Goal: Task Accomplishment & Management: Manage account settings

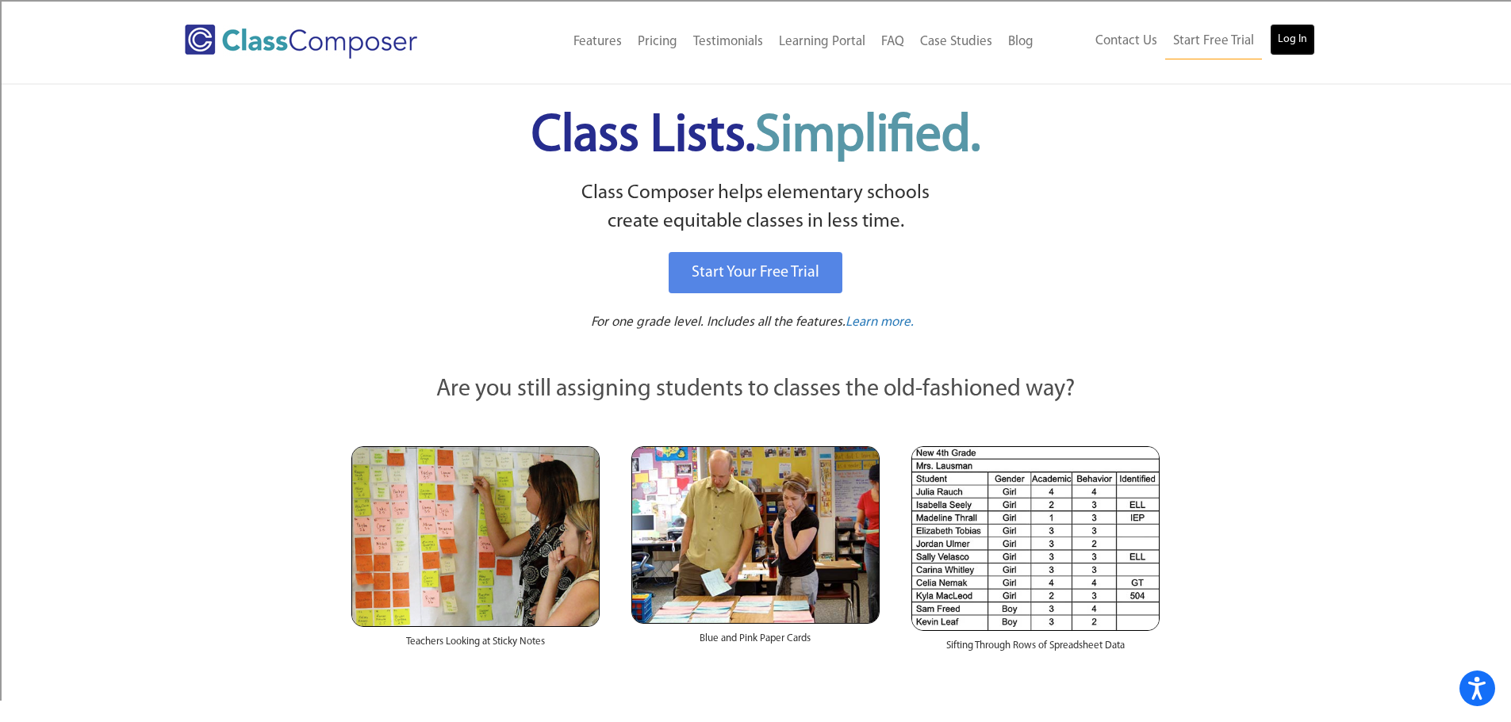
click at [1301, 44] on link "Log In" at bounding box center [1292, 40] width 45 height 32
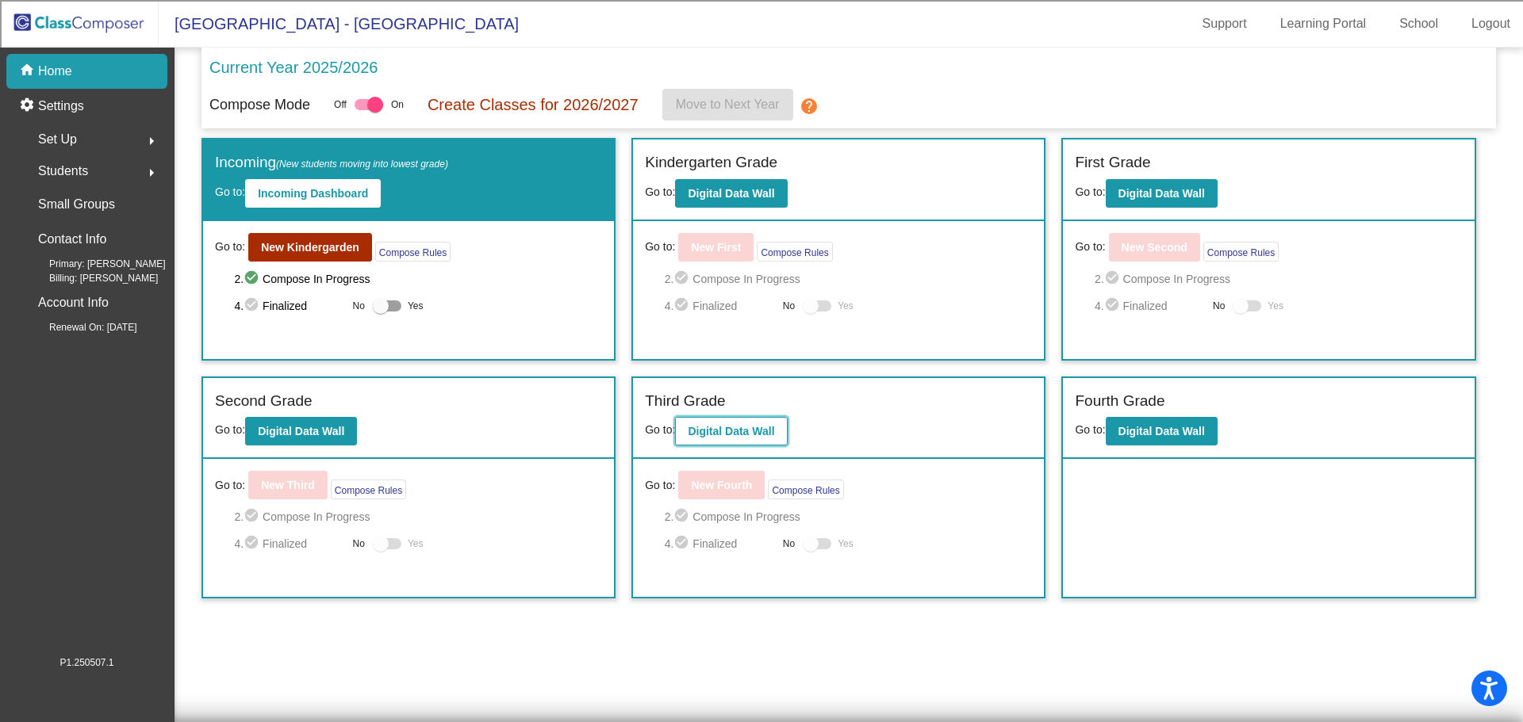
click at [747, 431] on b "Digital Data Wall" at bounding box center [731, 431] width 86 height 13
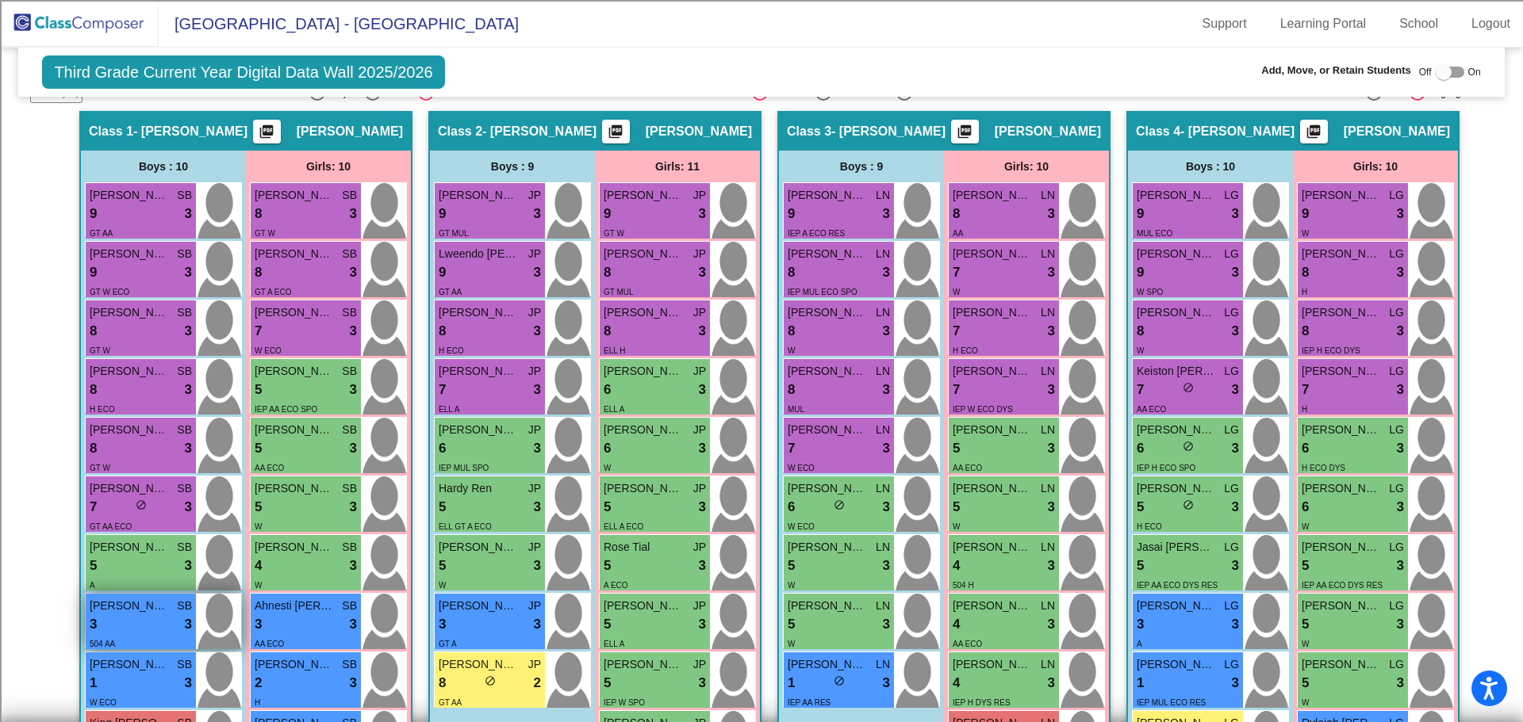
scroll to position [308, 0]
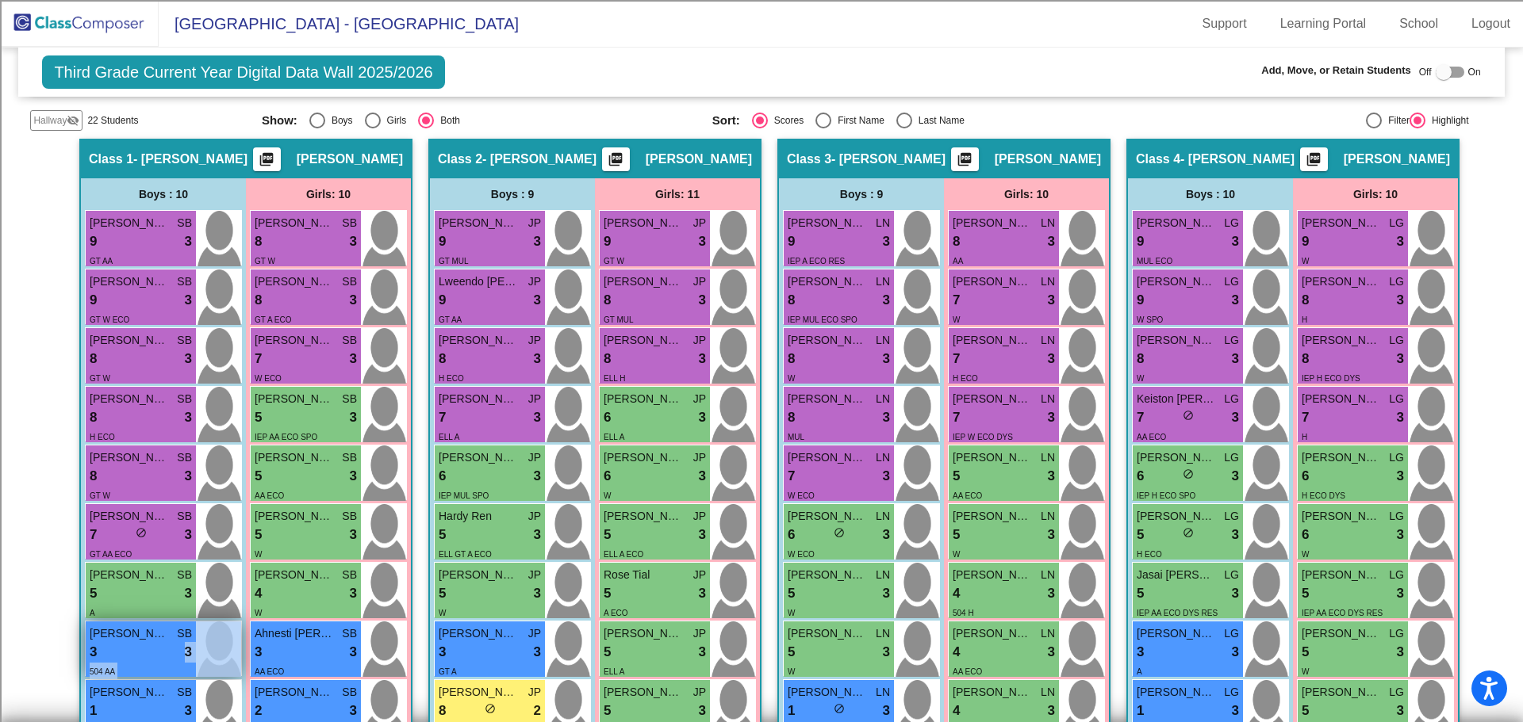
drag, startPoint x: 132, startPoint y: 648, endPoint x: 194, endPoint y: 657, distance: 63.4
click at [194, 657] on div "Nana Kwasi Darko SB 3 lock do_not_disturb_alt 3 504 AA" at bounding box center [163, 650] width 155 height 56
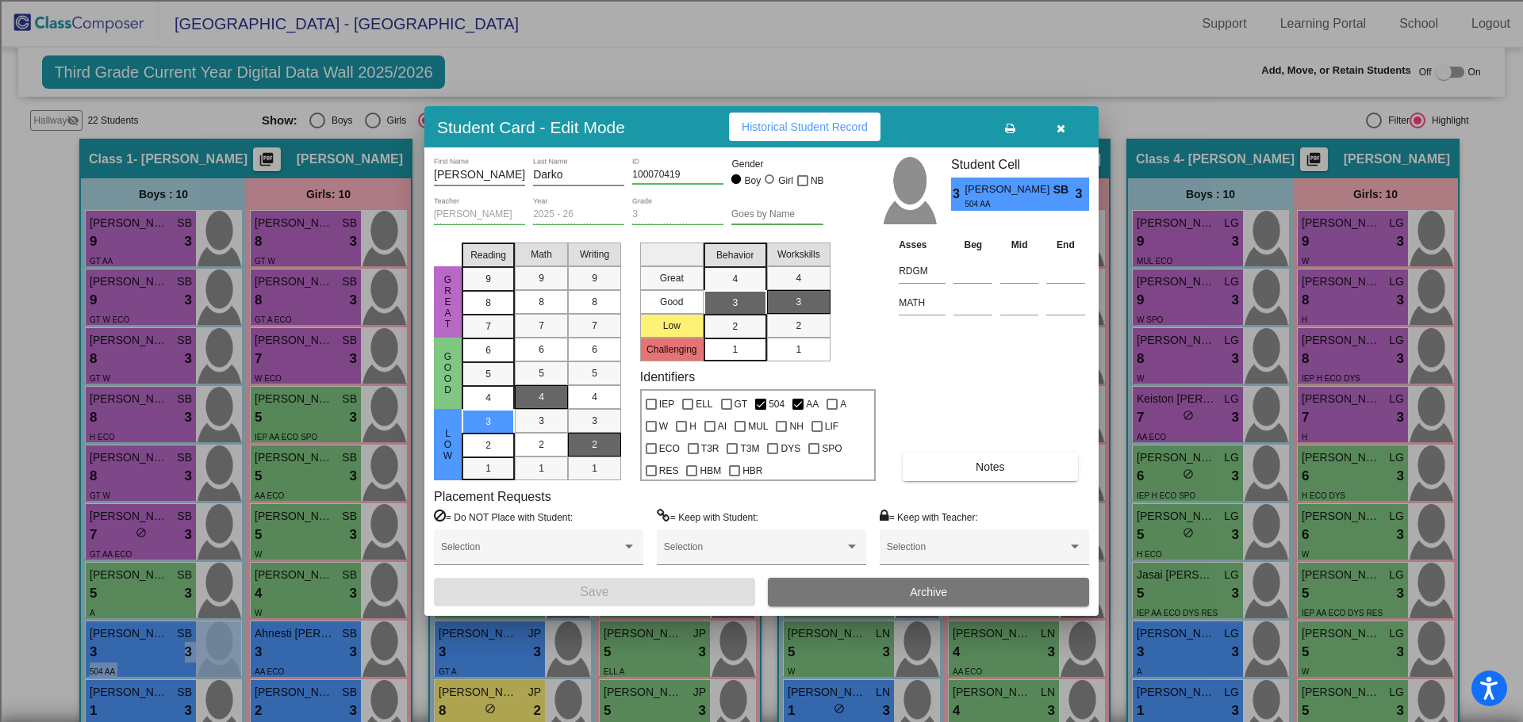
click at [1059, 123] on icon "button" at bounding box center [1060, 128] width 9 height 11
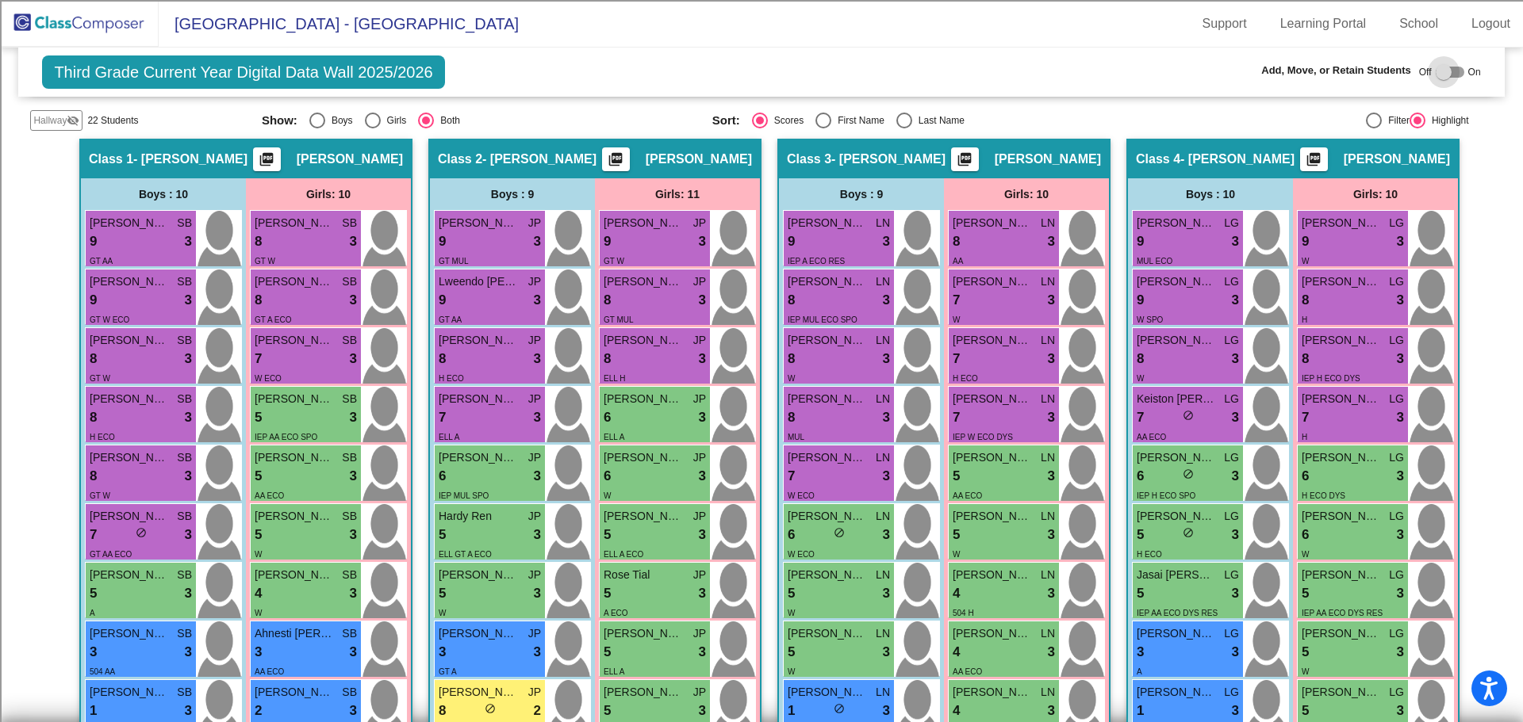
click at [1436, 69] on div at bounding box center [1443, 72] width 16 height 16
checkbox input "true"
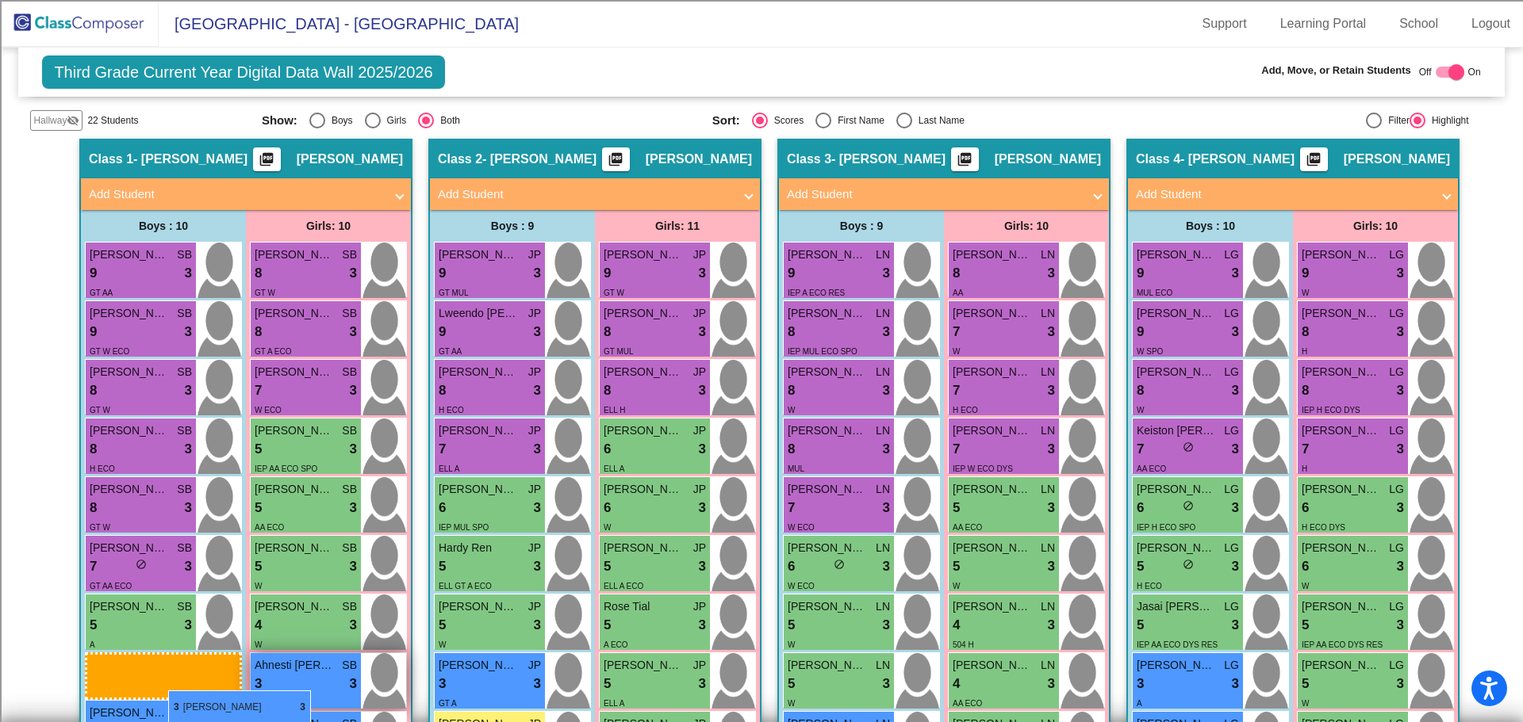
scroll to position [327, 0]
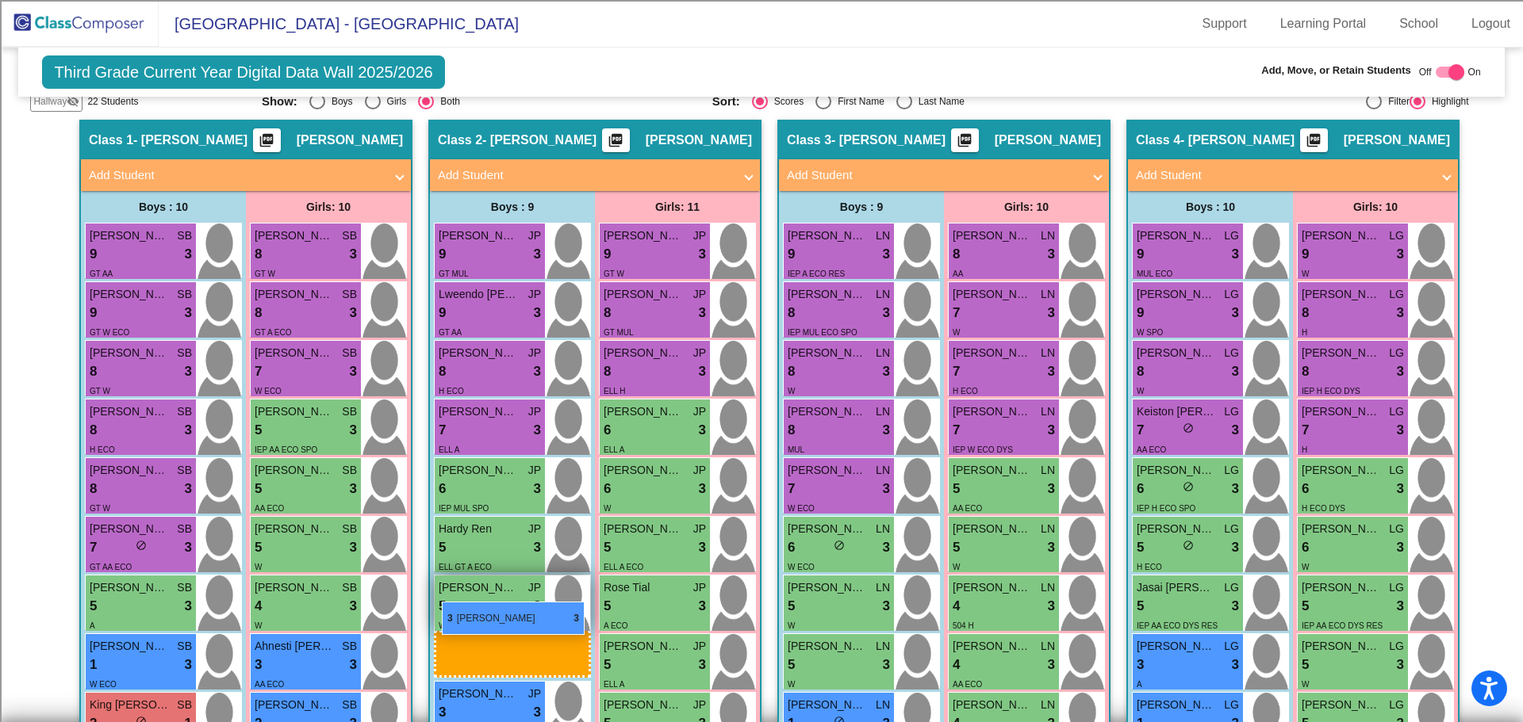
drag, startPoint x: 132, startPoint y: 670, endPoint x: 442, endPoint y: 602, distance: 316.7
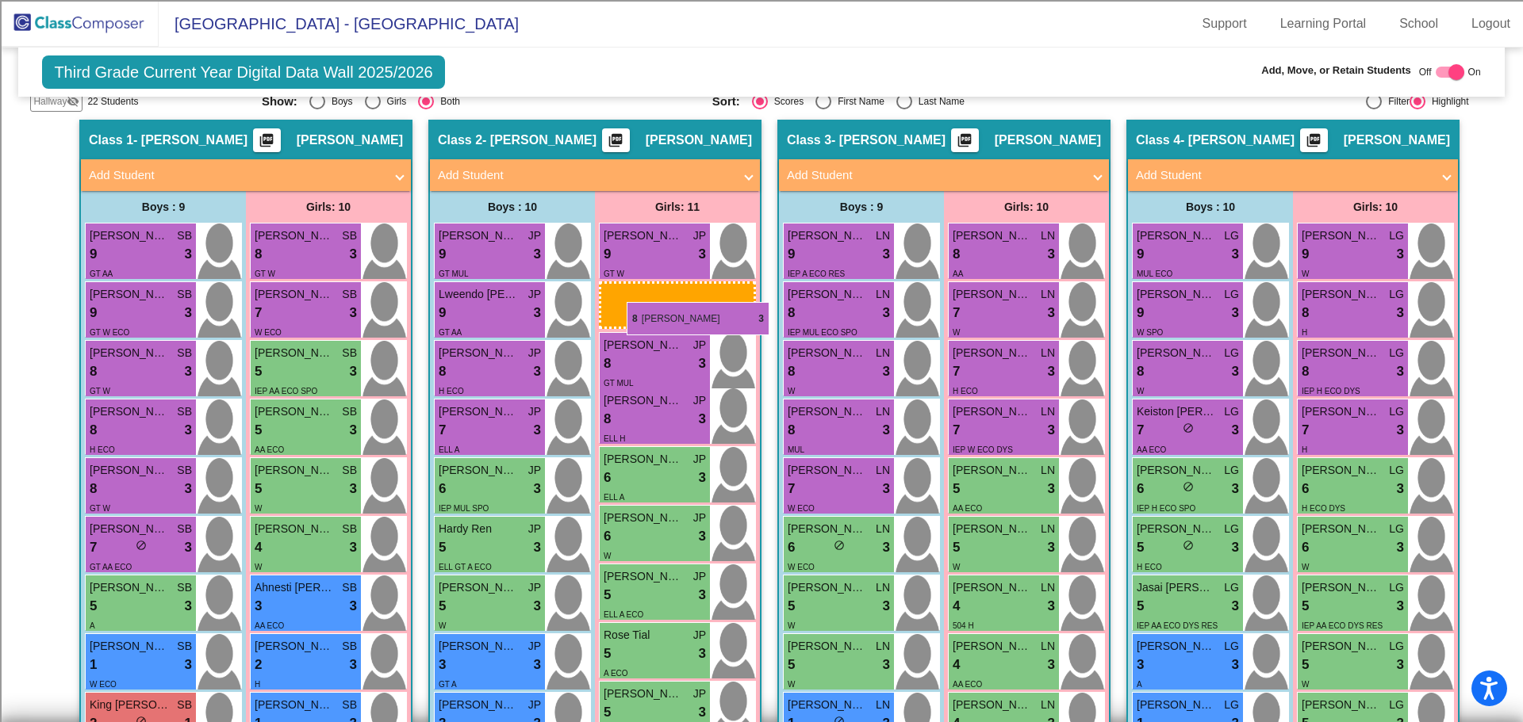
drag, startPoint x: 305, startPoint y: 303, endPoint x: 626, endPoint y: 302, distance: 322.0
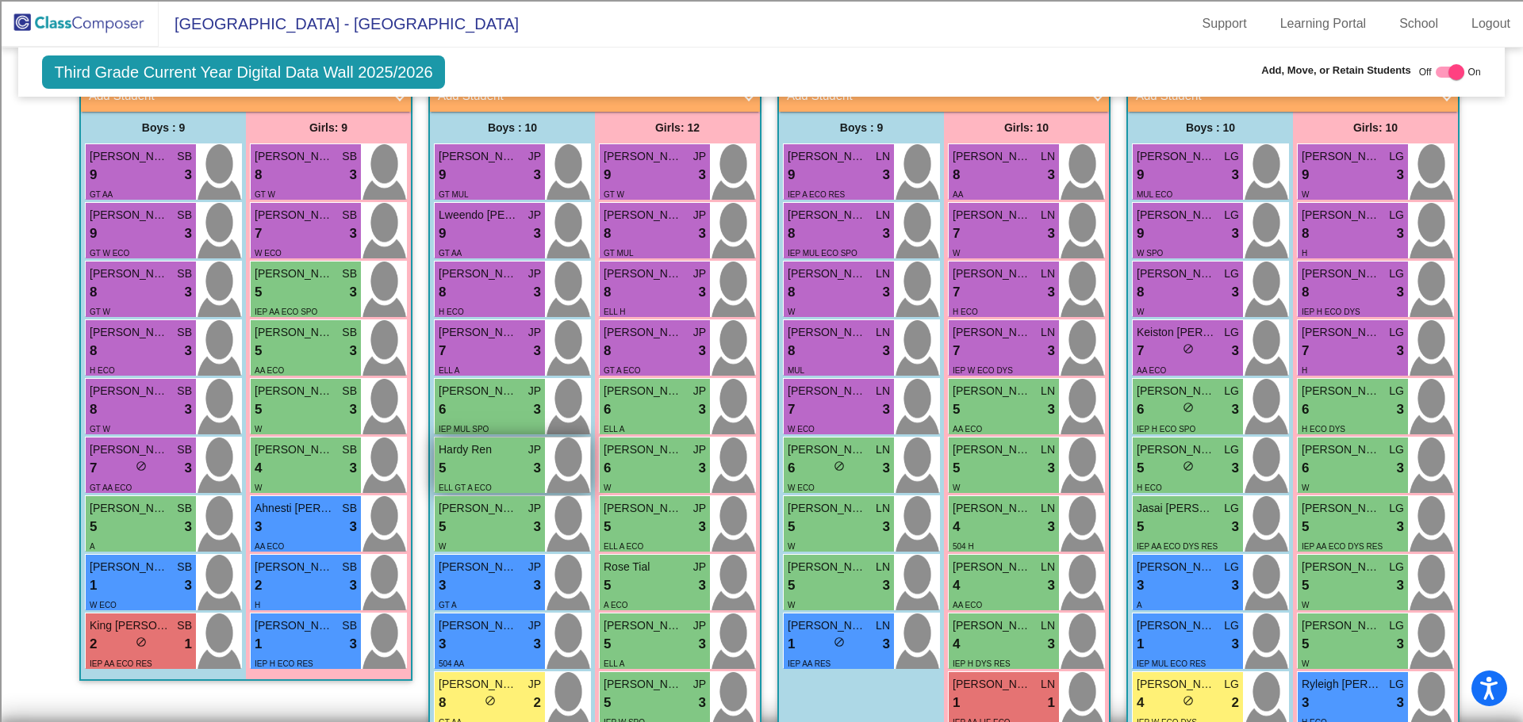
scroll to position [485, 0]
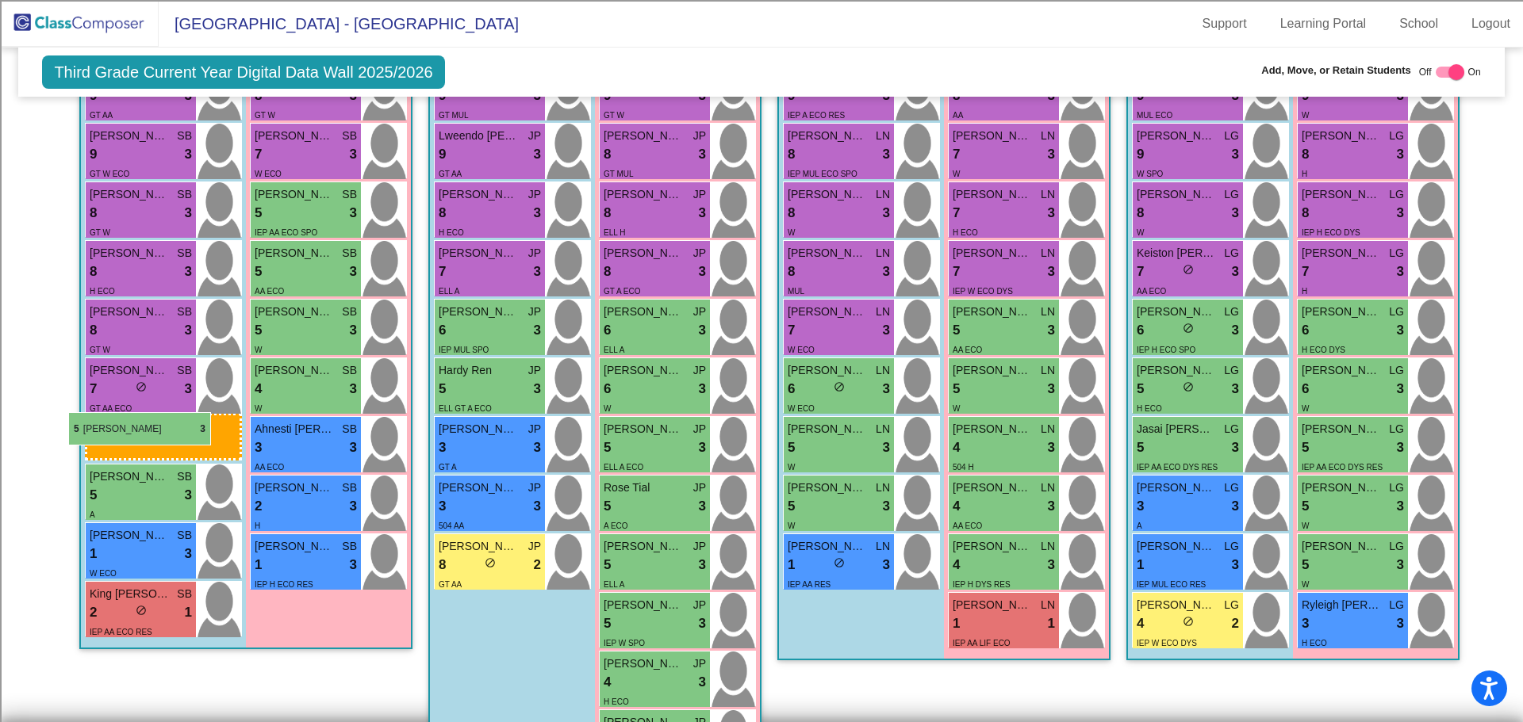
drag, startPoint x: 503, startPoint y: 439, endPoint x: 69, endPoint y: 410, distance: 434.8
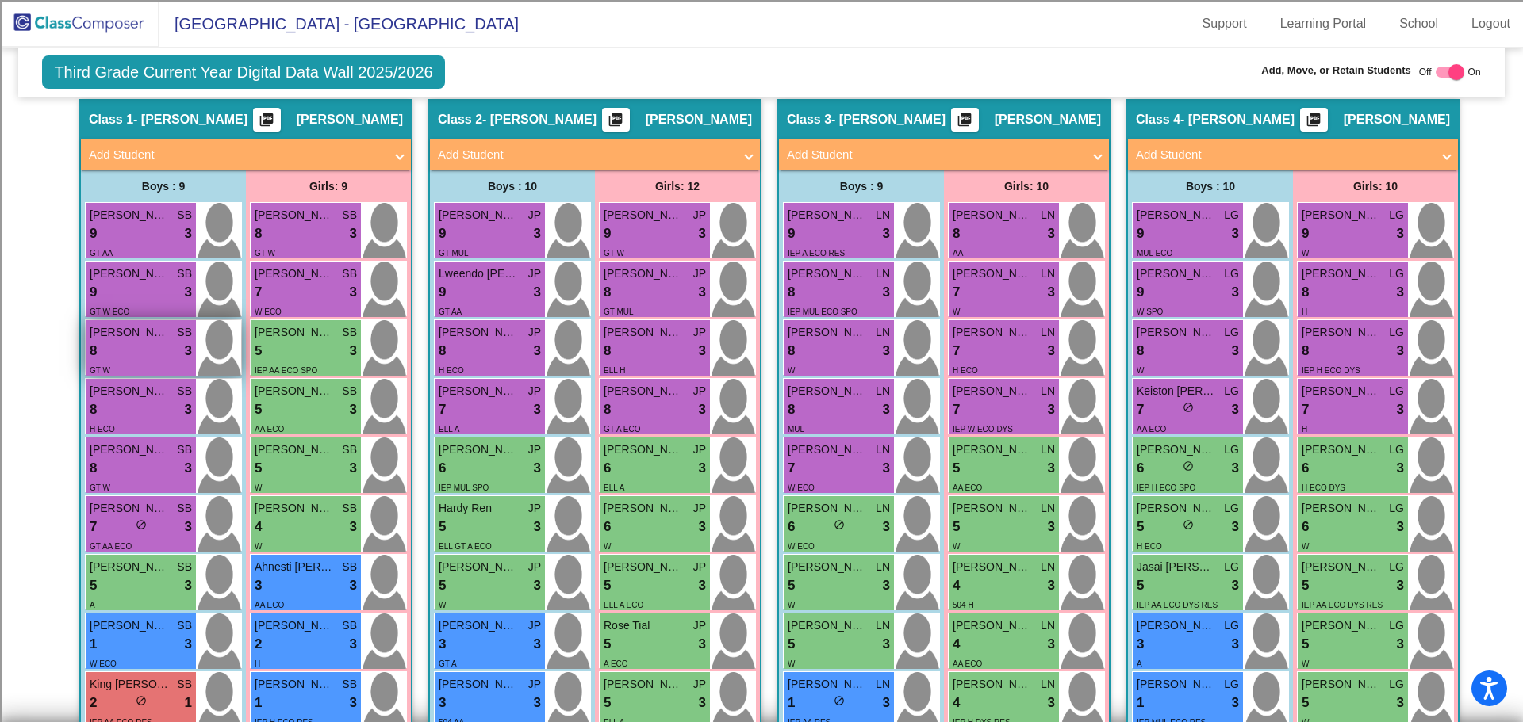
scroll to position [406, 0]
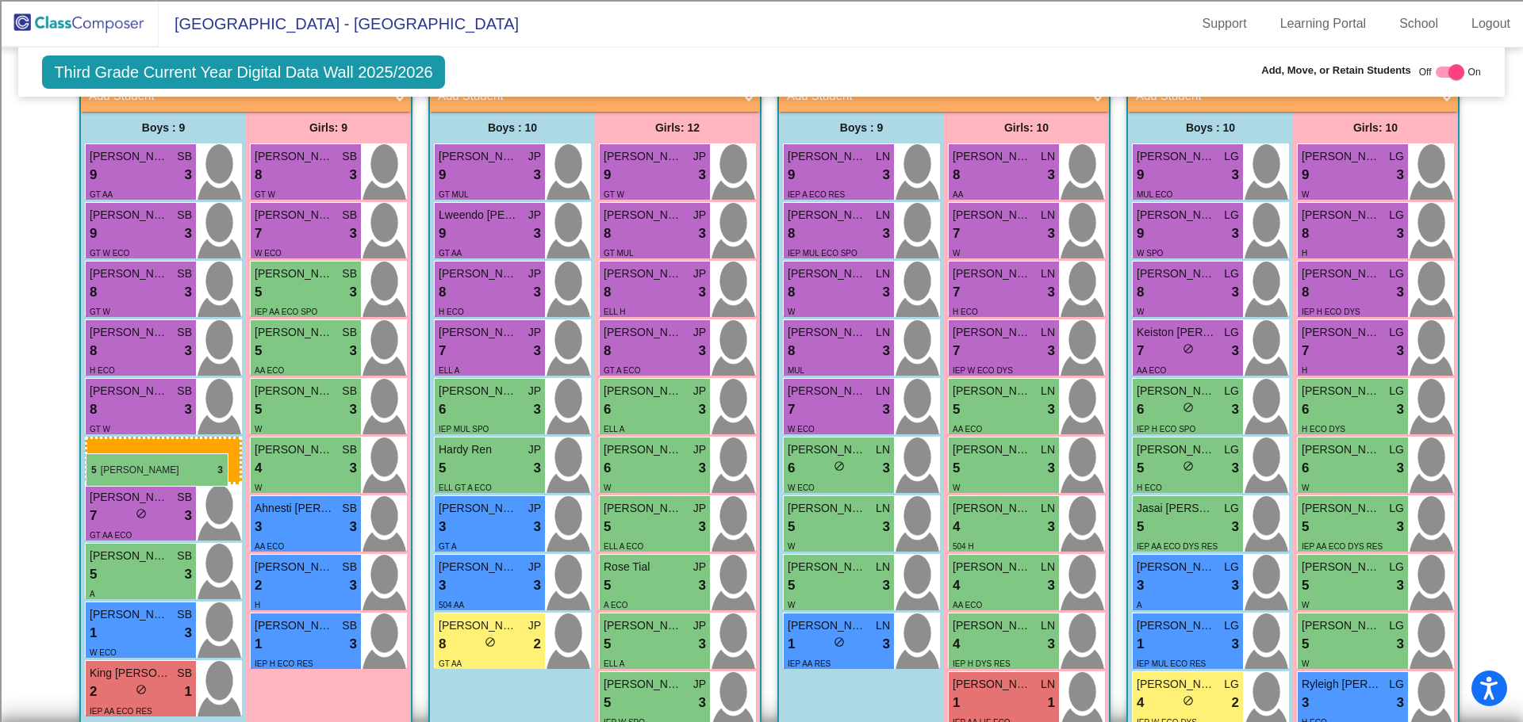
drag, startPoint x: 485, startPoint y: 534, endPoint x: 86, endPoint y: 454, distance: 406.9
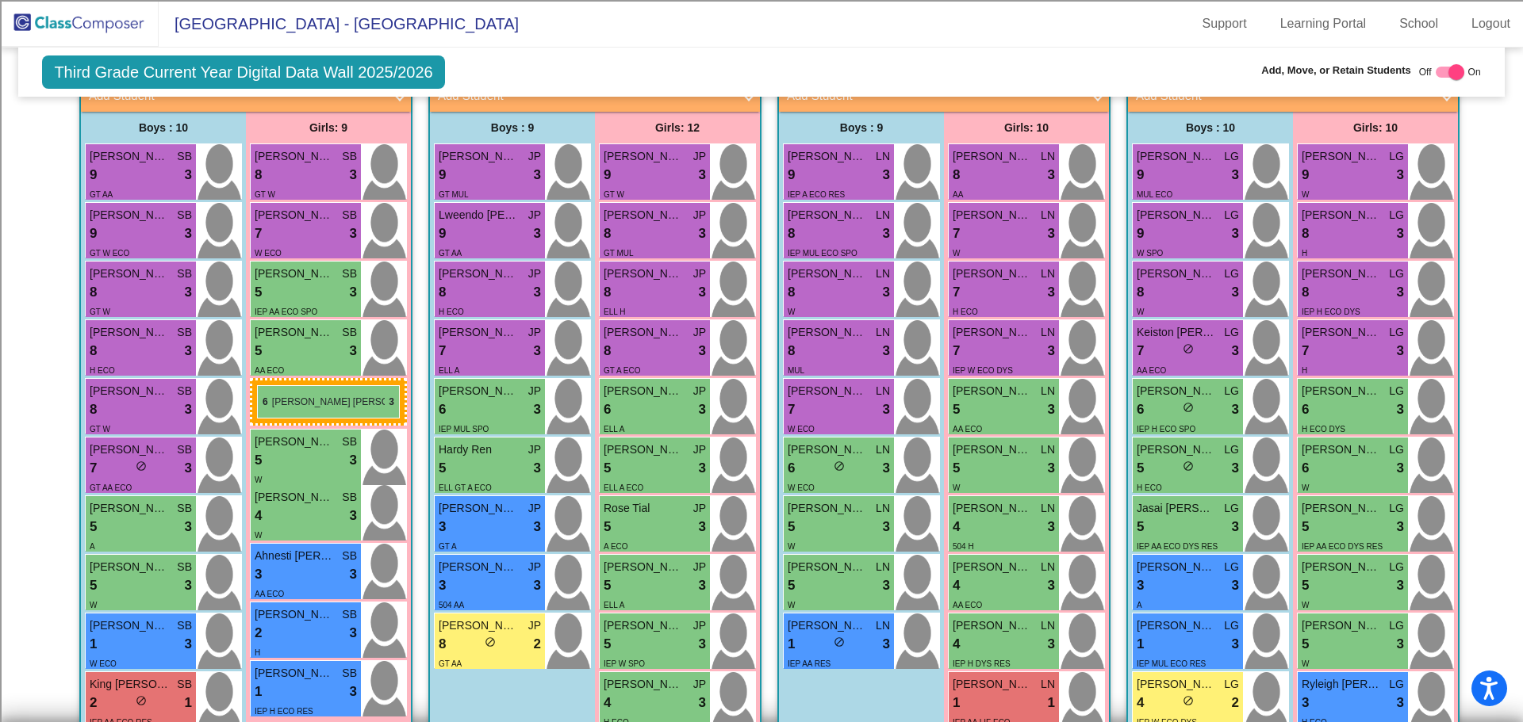
drag, startPoint x: 654, startPoint y: 465, endPoint x: 257, endPoint y: 385, distance: 405.1
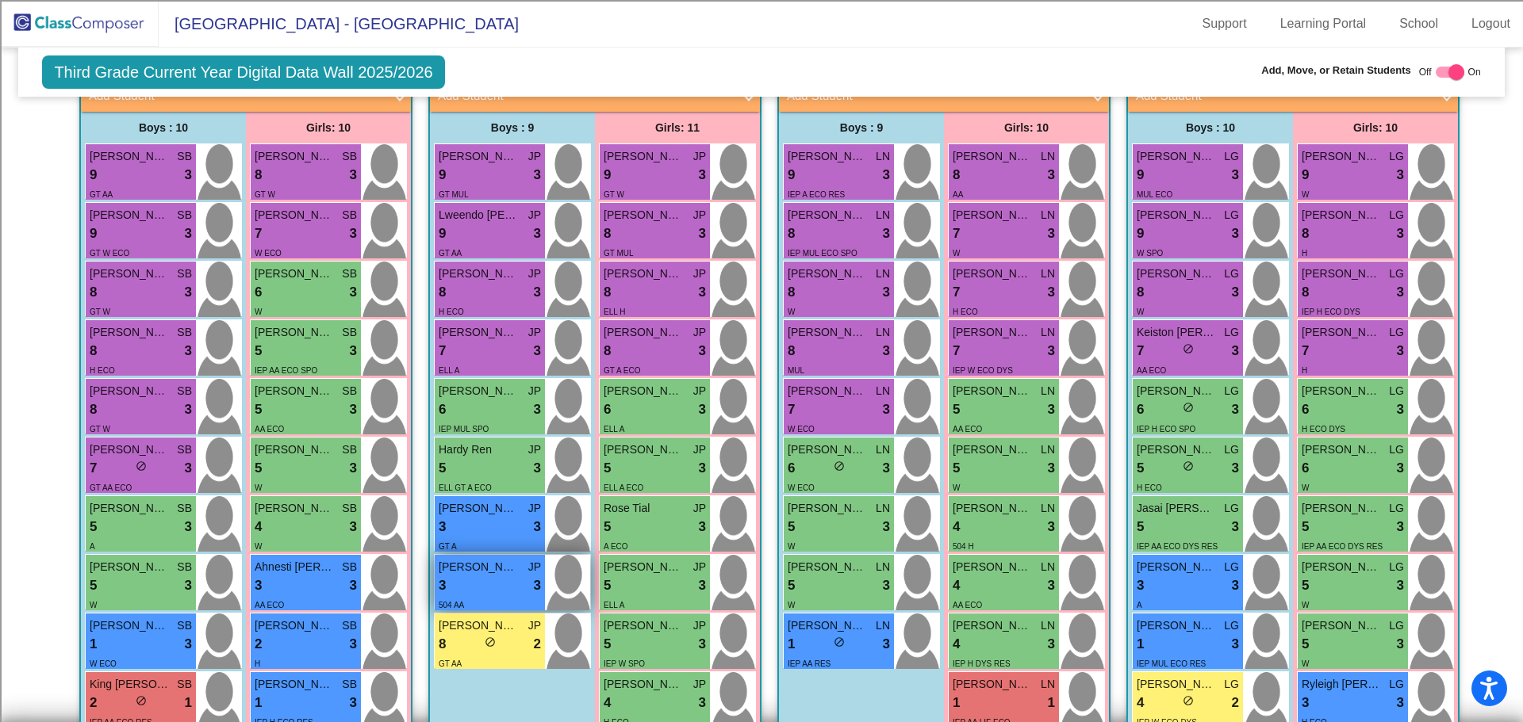
click at [514, 577] on div "3 lock do_not_disturb_alt 3" at bounding box center [490, 586] width 102 height 21
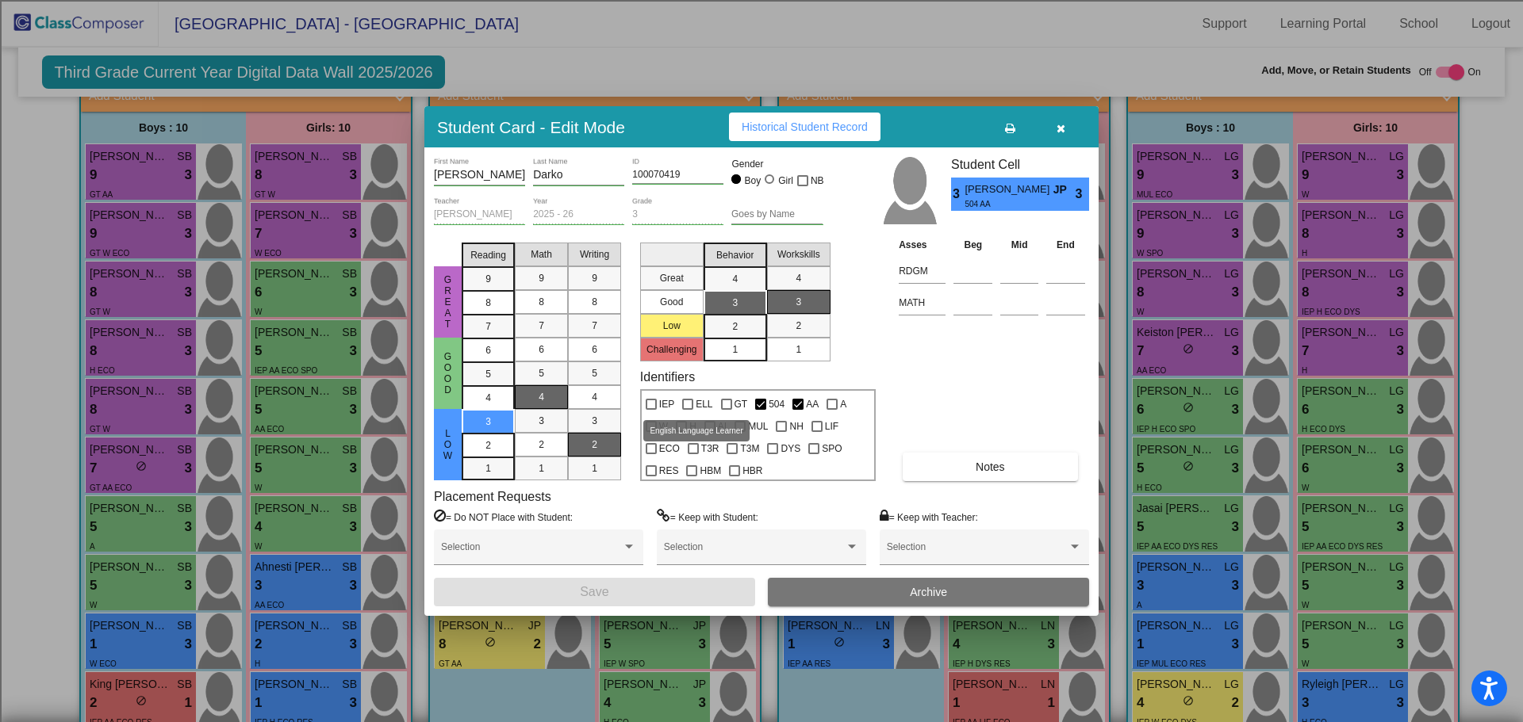
click at [690, 404] on div at bounding box center [687, 404] width 11 height 11
click at [688, 410] on input "ELL" at bounding box center [687, 410] width 1 height 1
checkbox input "true"
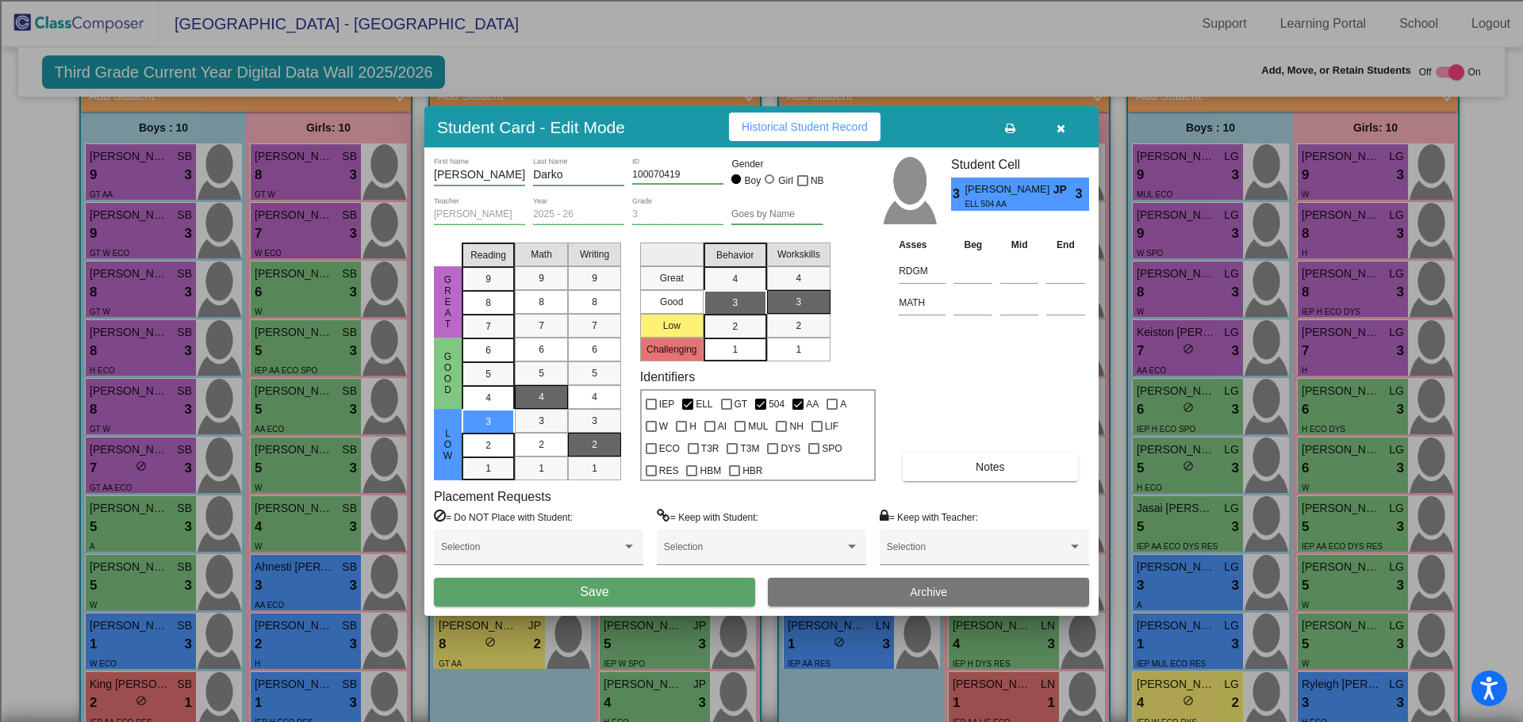
click at [630, 592] on button "Save" at bounding box center [594, 592] width 321 height 29
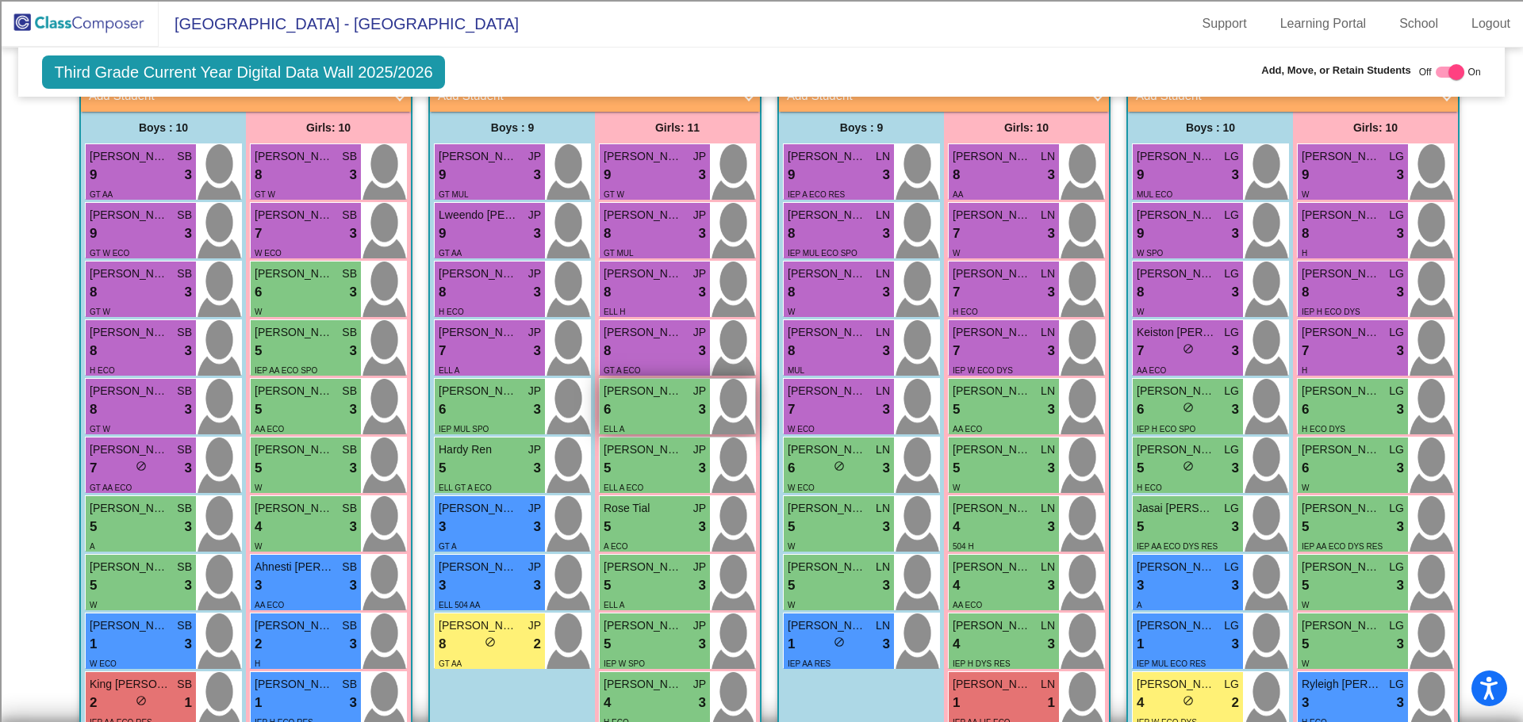
click at [653, 399] on span "Sanjana Senthil Kumar" at bounding box center [642, 391] width 79 height 17
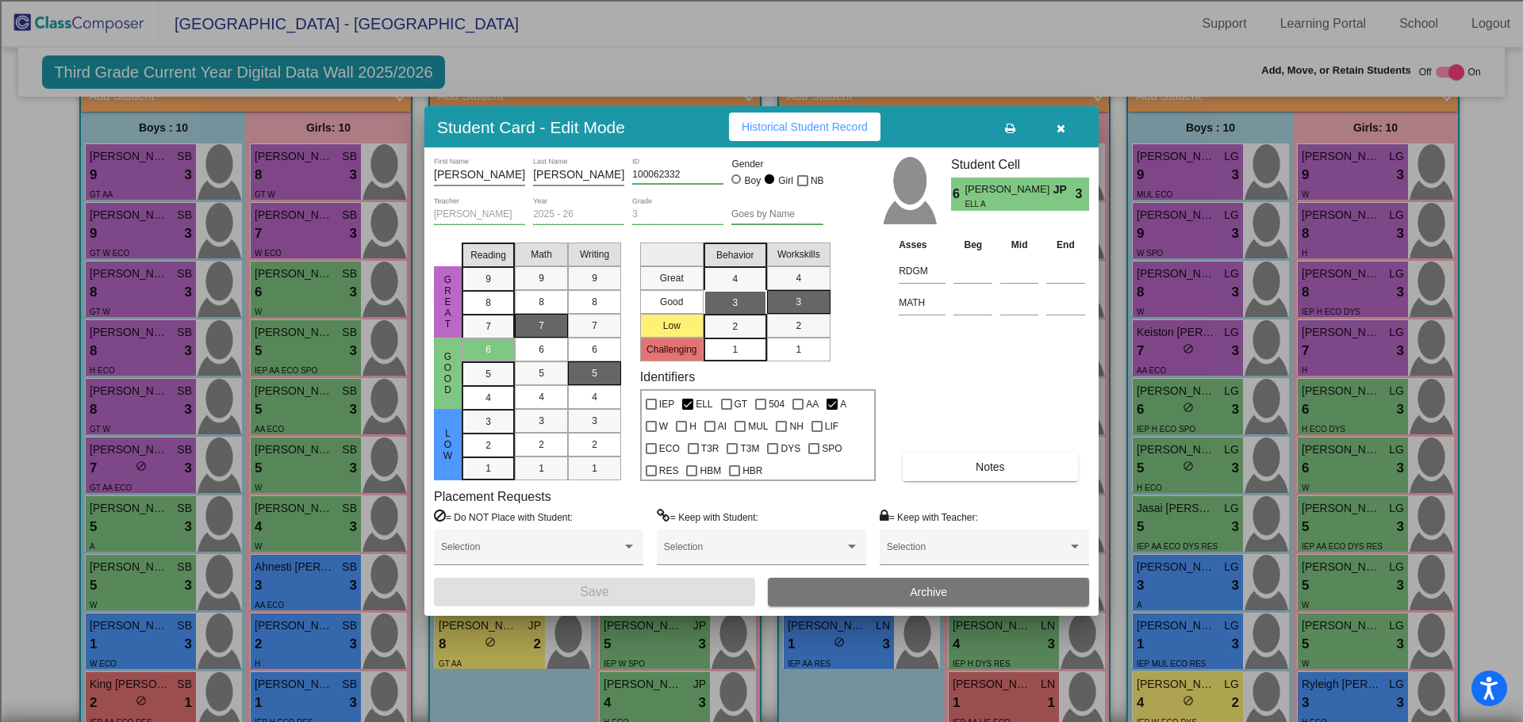
click at [1063, 125] on icon "button" at bounding box center [1060, 128] width 9 height 11
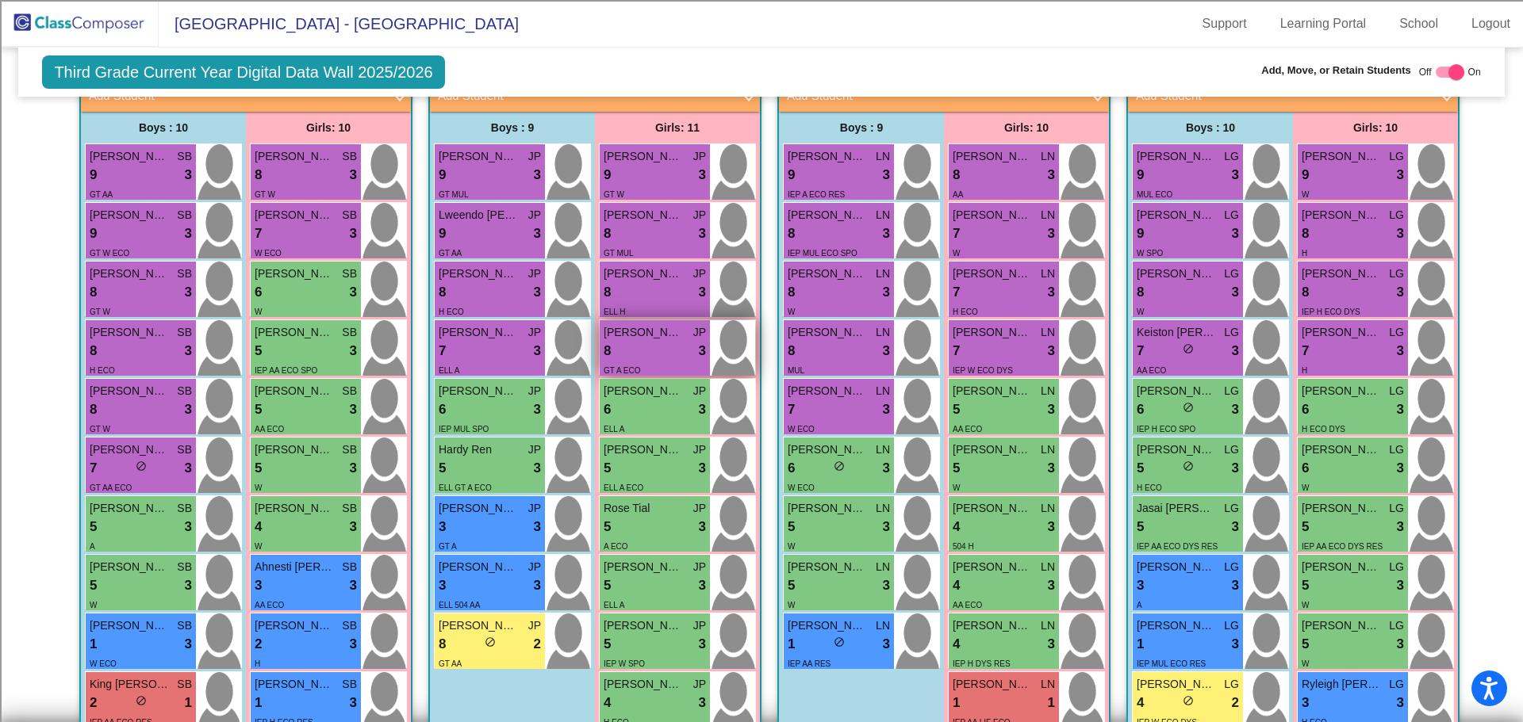
click at [668, 344] on div "8 lock do_not_disturb_alt 3" at bounding box center [654, 351] width 102 height 21
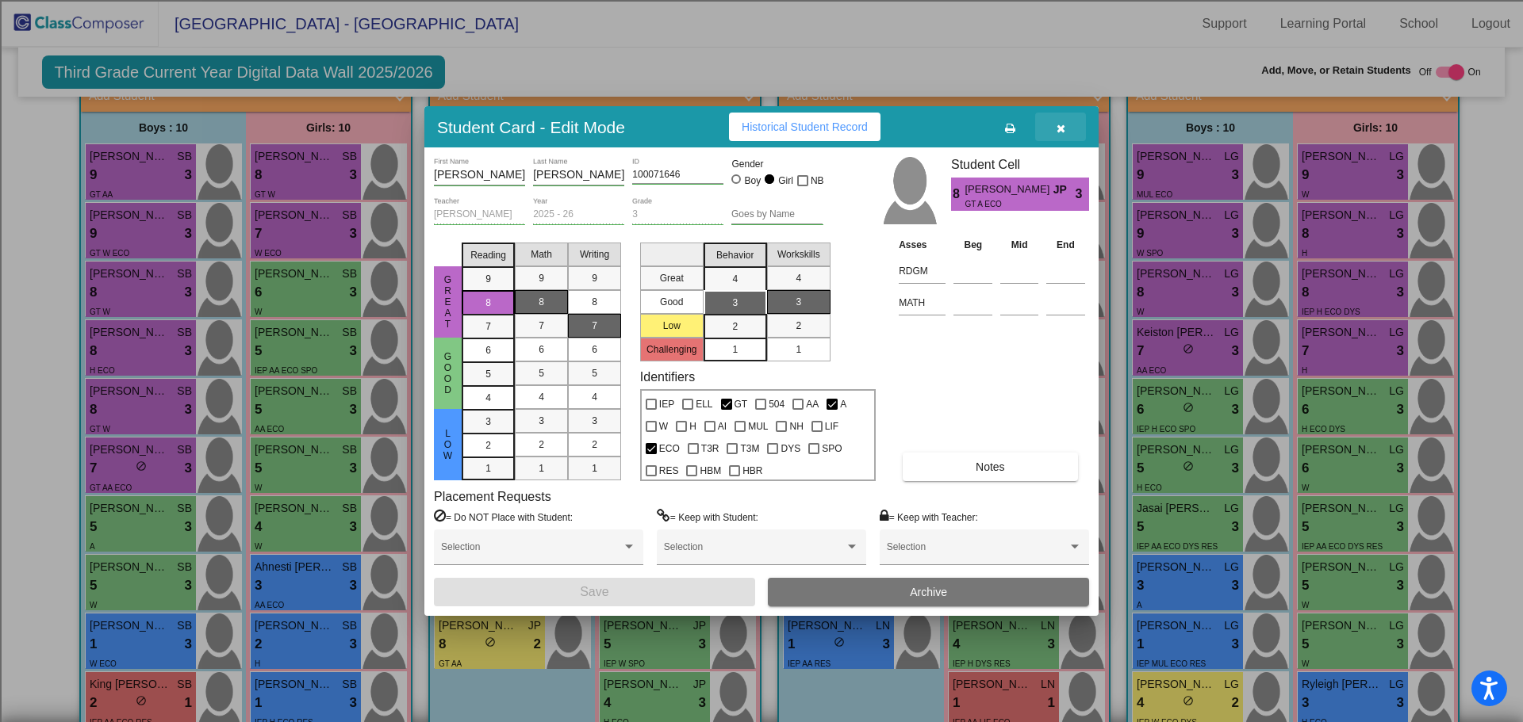
click at [1061, 128] on icon "button" at bounding box center [1060, 128] width 9 height 11
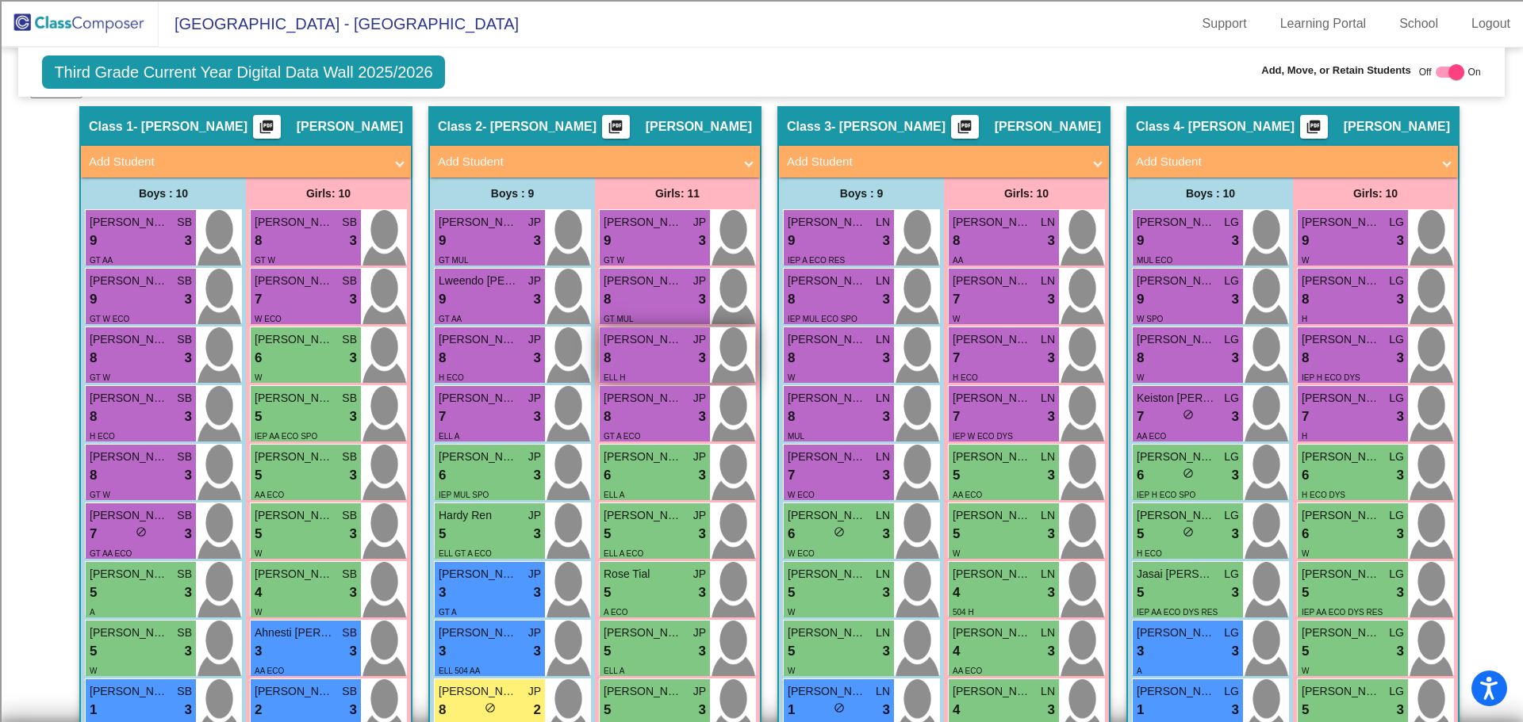
scroll to position [339, 0]
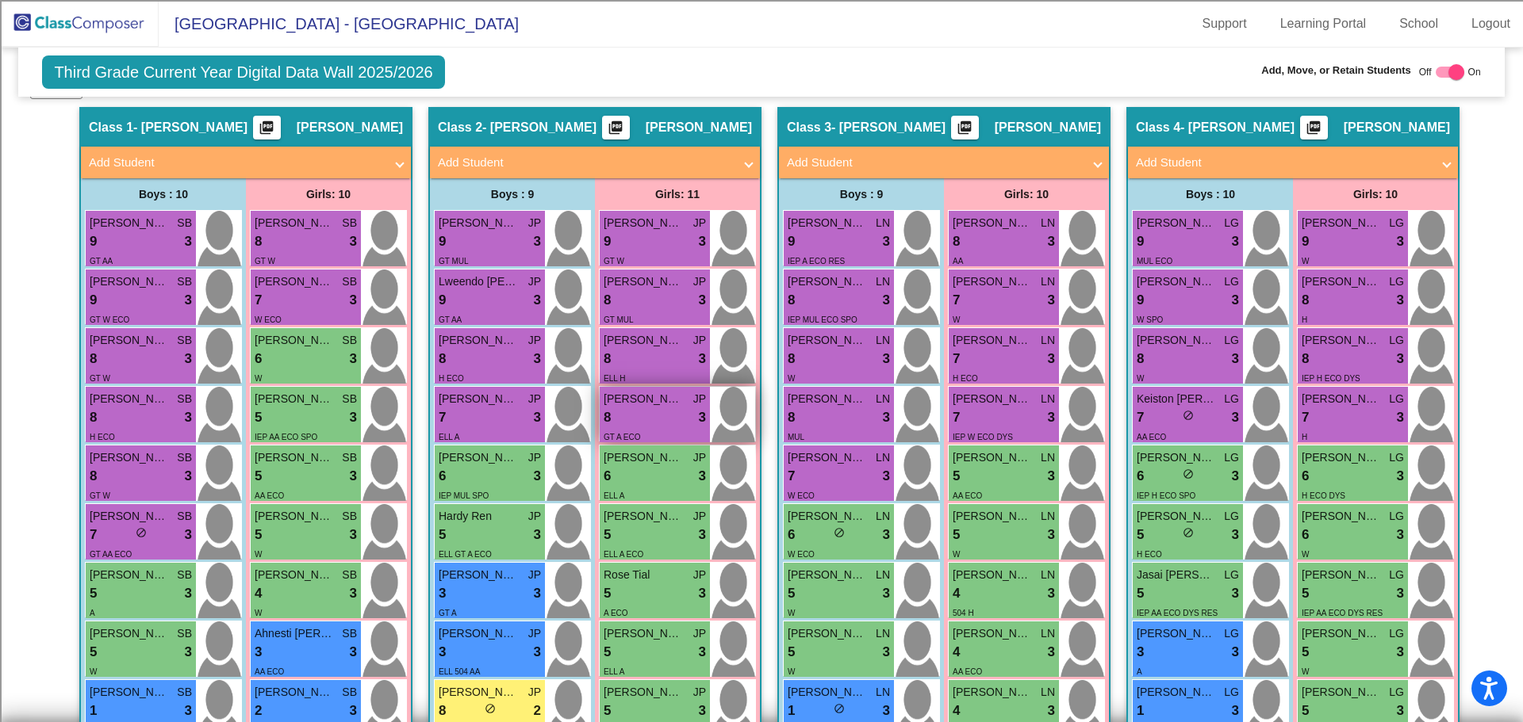
click at [649, 413] on div "8 lock do_not_disturb_alt 3" at bounding box center [654, 418] width 102 height 21
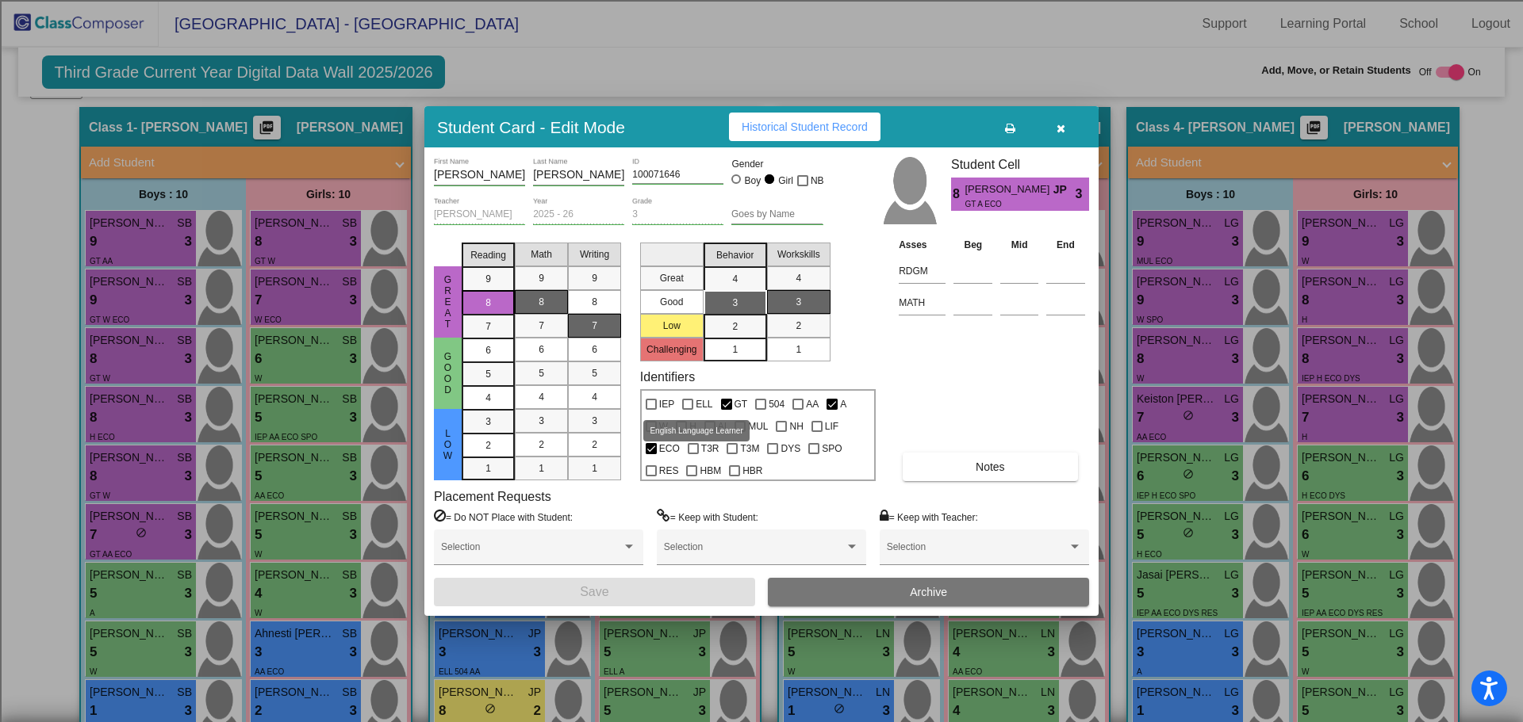
click at [684, 405] on div at bounding box center [687, 404] width 11 height 11
click at [687, 410] on input "ELL" at bounding box center [687, 410] width 1 height 1
checkbox input "true"
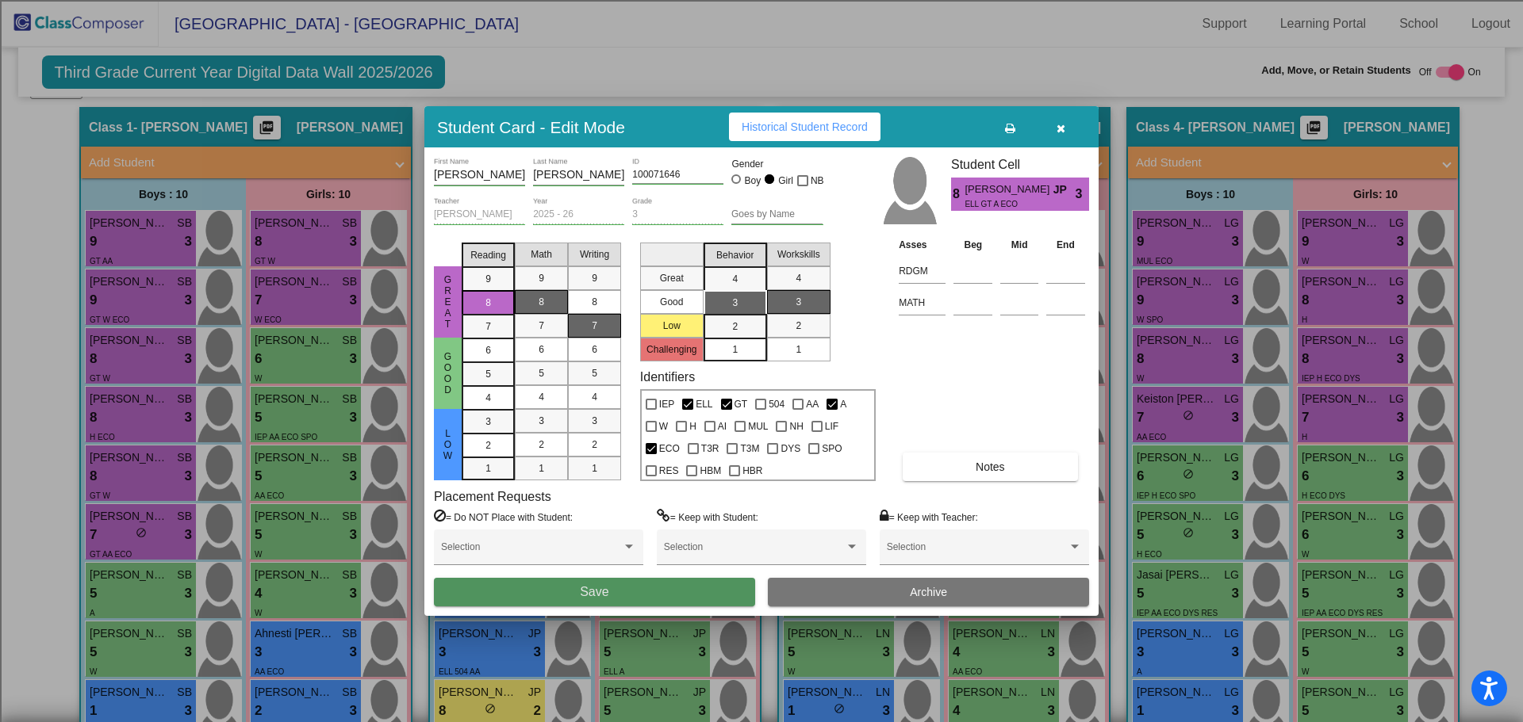
click at [639, 597] on button "Save" at bounding box center [594, 592] width 321 height 29
